Goal: Information Seeking & Learning: Learn about a topic

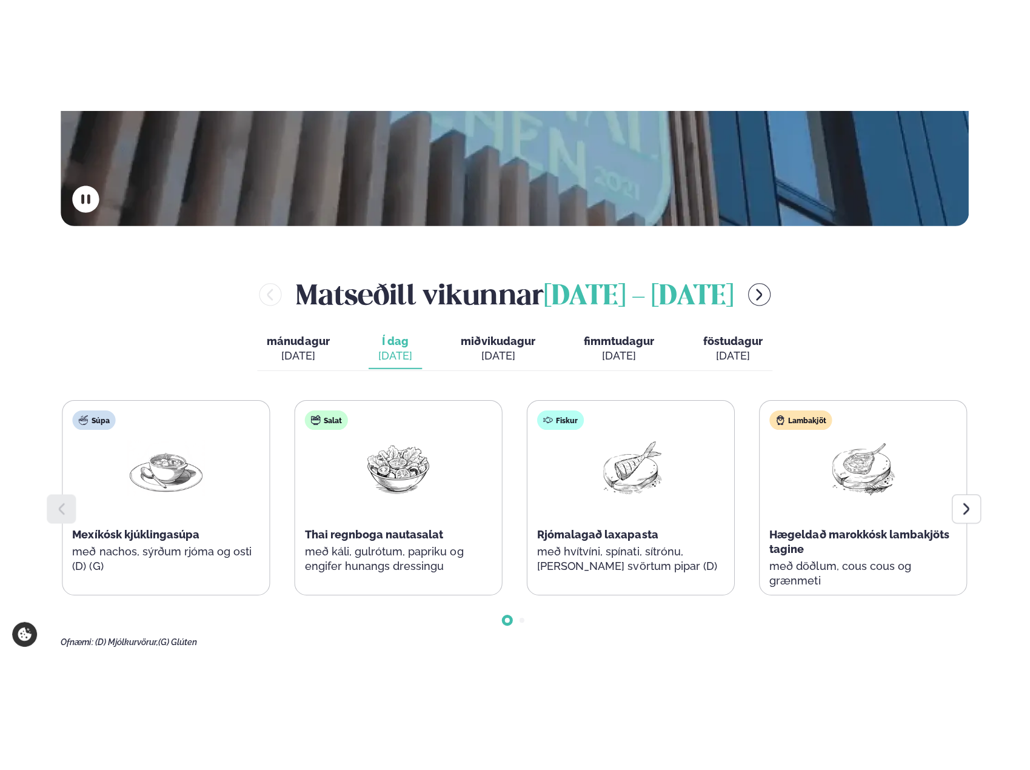
scroll to position [546, 0]
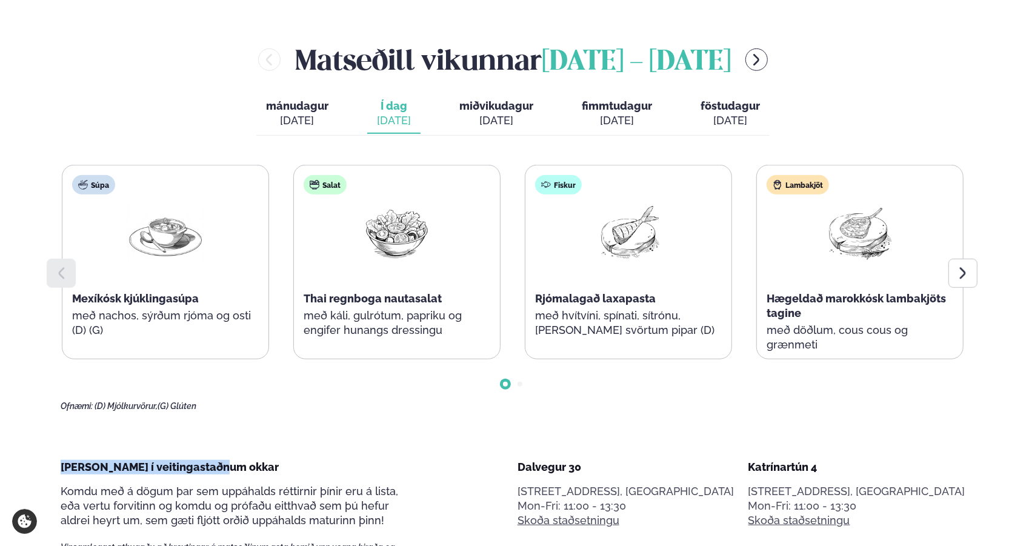
drag, startPoint x: 239, startPoint y: 470, endPoint x: 53, endPoint y: 470, distance: 185.5
click at [127, 467] on span "[PERSON_NAME] í veitingastaðnum okkar" at bounding box center [170, 467] width 218 height 13
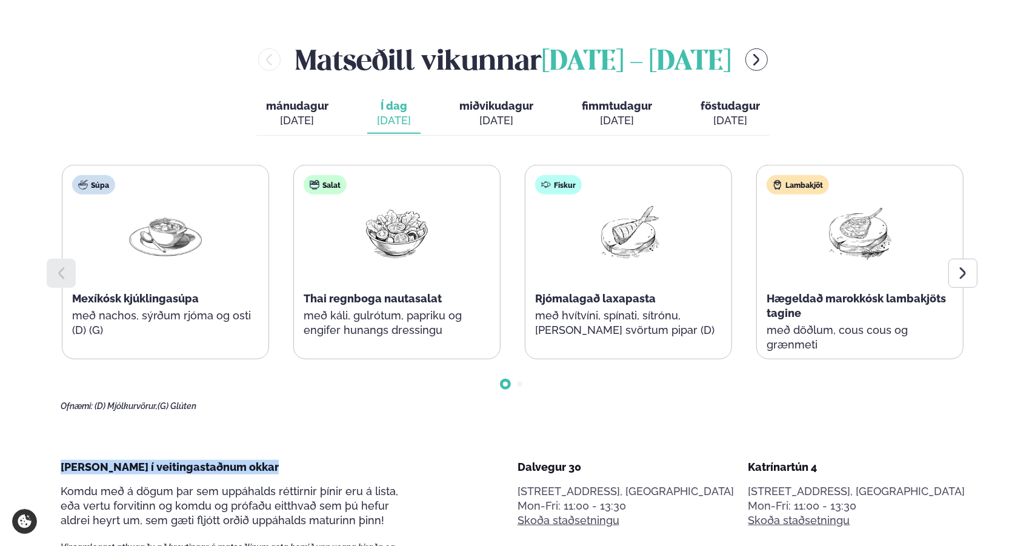
click at [181, 469] on span "[PERSON_NAME] í veitingastaðnum okkar" at bounding box center [170, 467] width 218 height 13
click at [215, 465] on span "[PERSON_NAME] í veitingastaðnum okkar" at bounding box center [170, 467] width 218 height 13
drag, startPoint x: 230, startPoint y: 464, endPoint x: 59, endPoint y: 472, distance: 171.7
click at [115, 476] on div "[PERSON_NAME] í veitingastaðnum okkar Komdu með á dögum þar sem uppáhalds rétti…" at bounding box center [238, 511] width 355 height 102
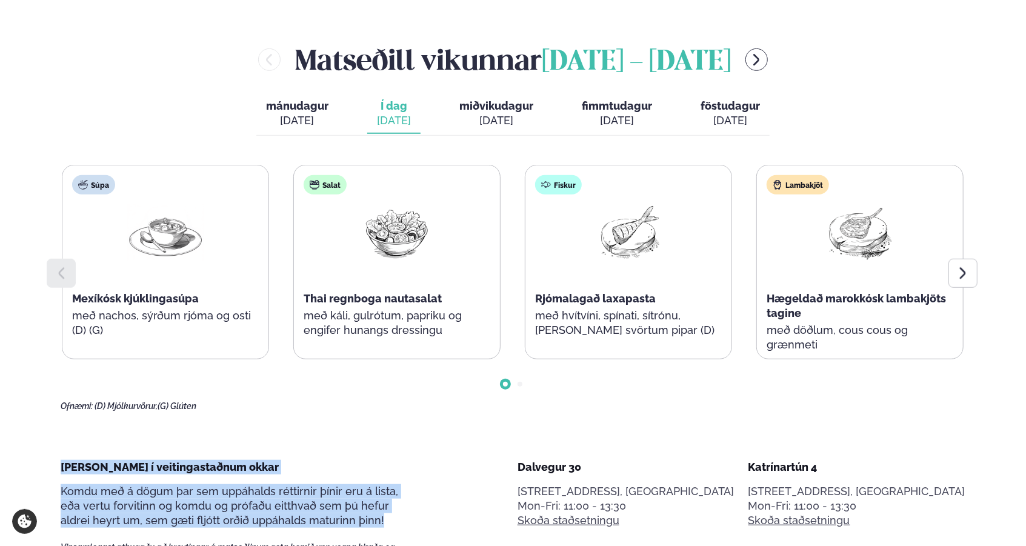
drag, startPoint x: 57, startPoint y: 470, endPoint x: 369, endPoint y: 524, distance: 316.8
click at [325, 518] on span "Komdu með á dögum þar sem uppáhalds réttirnir þínir eru á lista, eða vertu forv…" at bounding box center [230, 506] width 338 height 42
drag, startPoint x: 382, startPoint y: 524, endPoint x: 50, endPoint y: 461, distance: 338.2
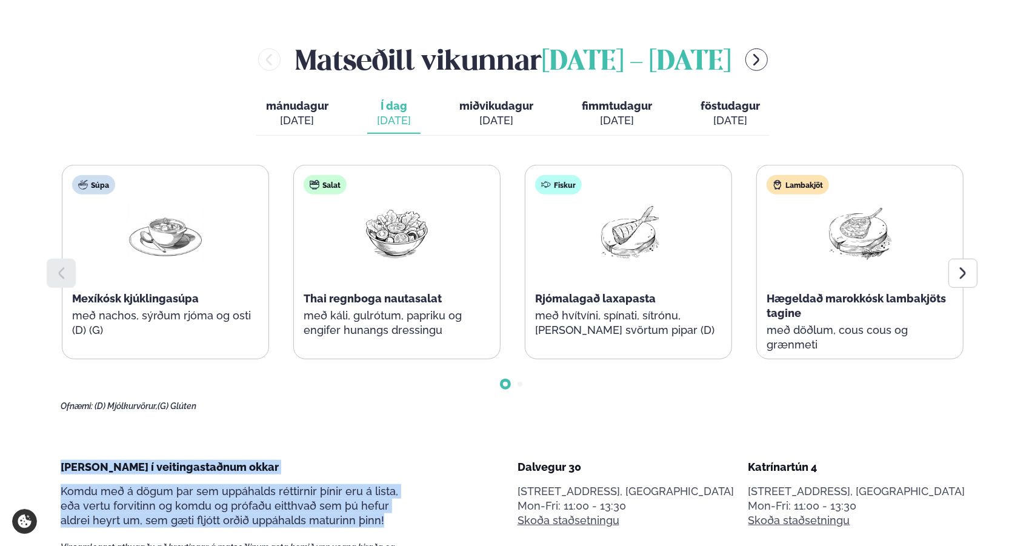
click at [153, 482] on div "[PERSON_NAME] í veitingastaðnum okkar Komdu með á dögum þar sem uppáhalds rétti…" at bounding box center [238, 511] width 355 height 102
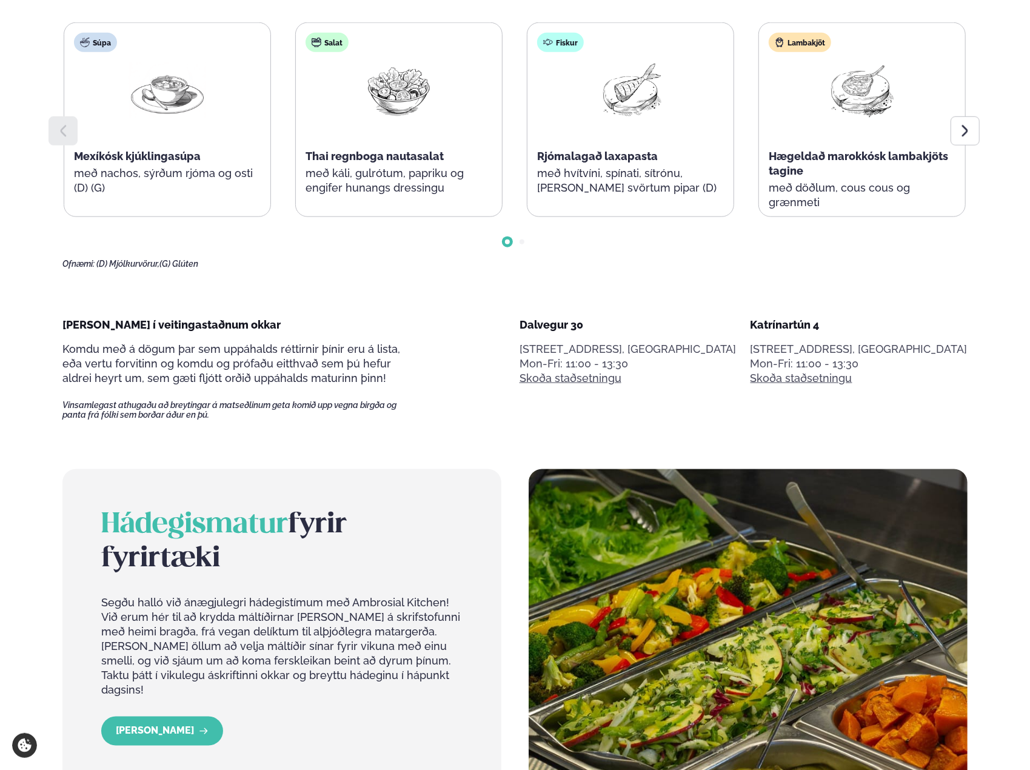
scroll to position [909, 0]
